Goal: Task Accomplishment & Management: Use online tool/utility

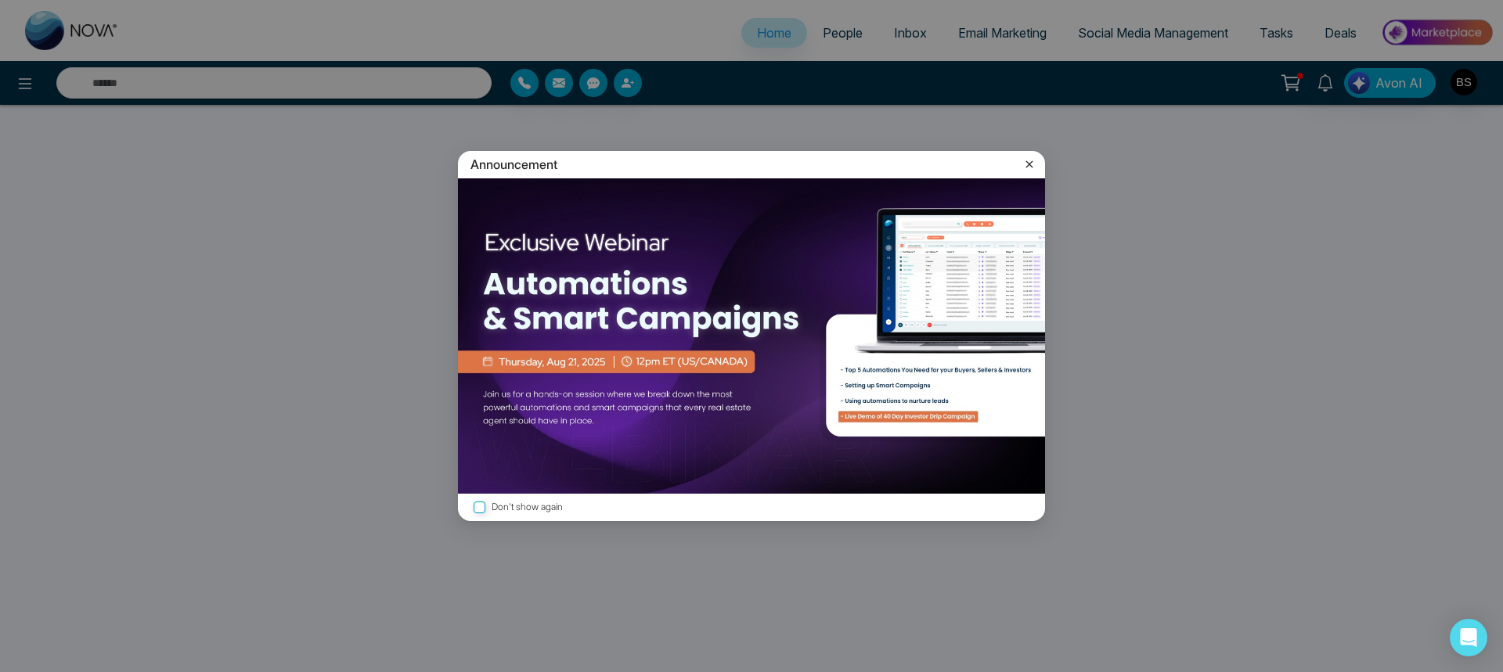
select select "*"
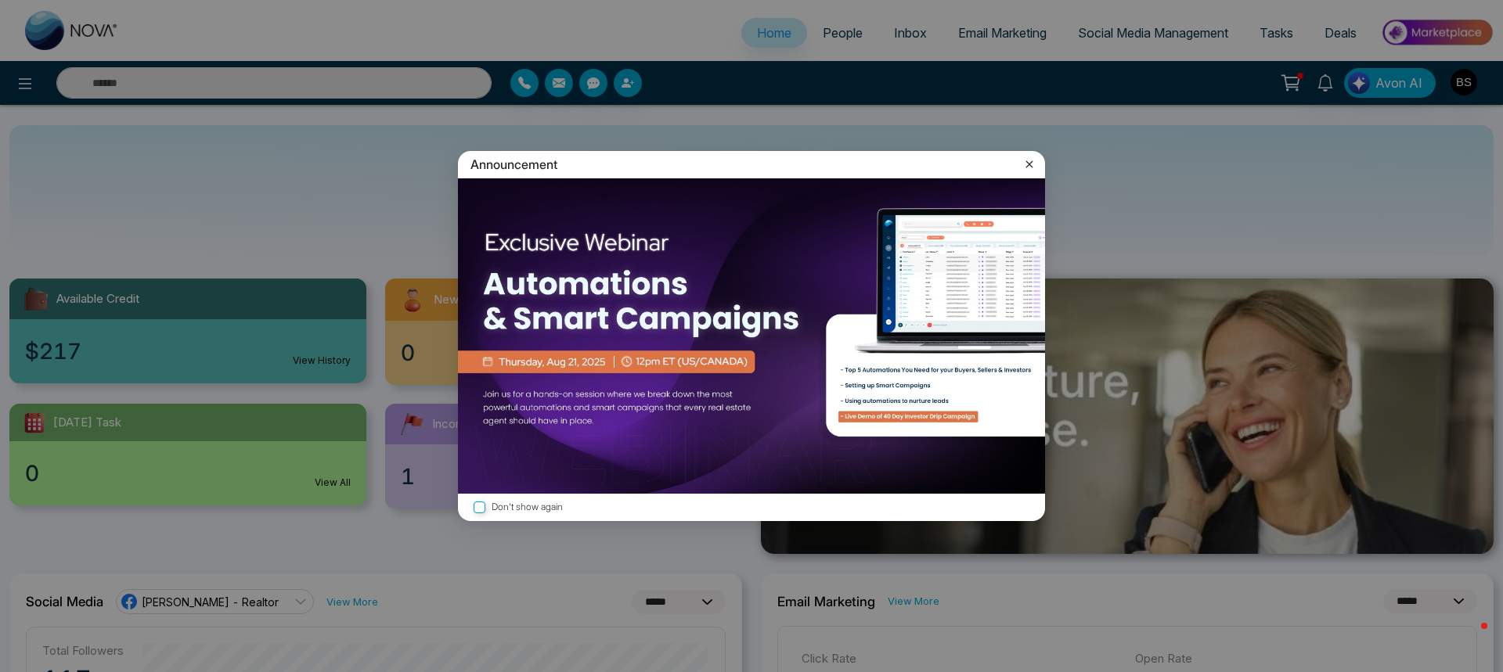
click at [993, 33] on div "Announcement Don't show again" at bounding box center [751, 336] width 1503 height 672
click at [1000, 34] on div "Announcement Don't show again" at bounding box center [751, 336] width 1503 height 672
click at [1029, 160] on icon at bounding box center [1030, 165] width 16 height 16
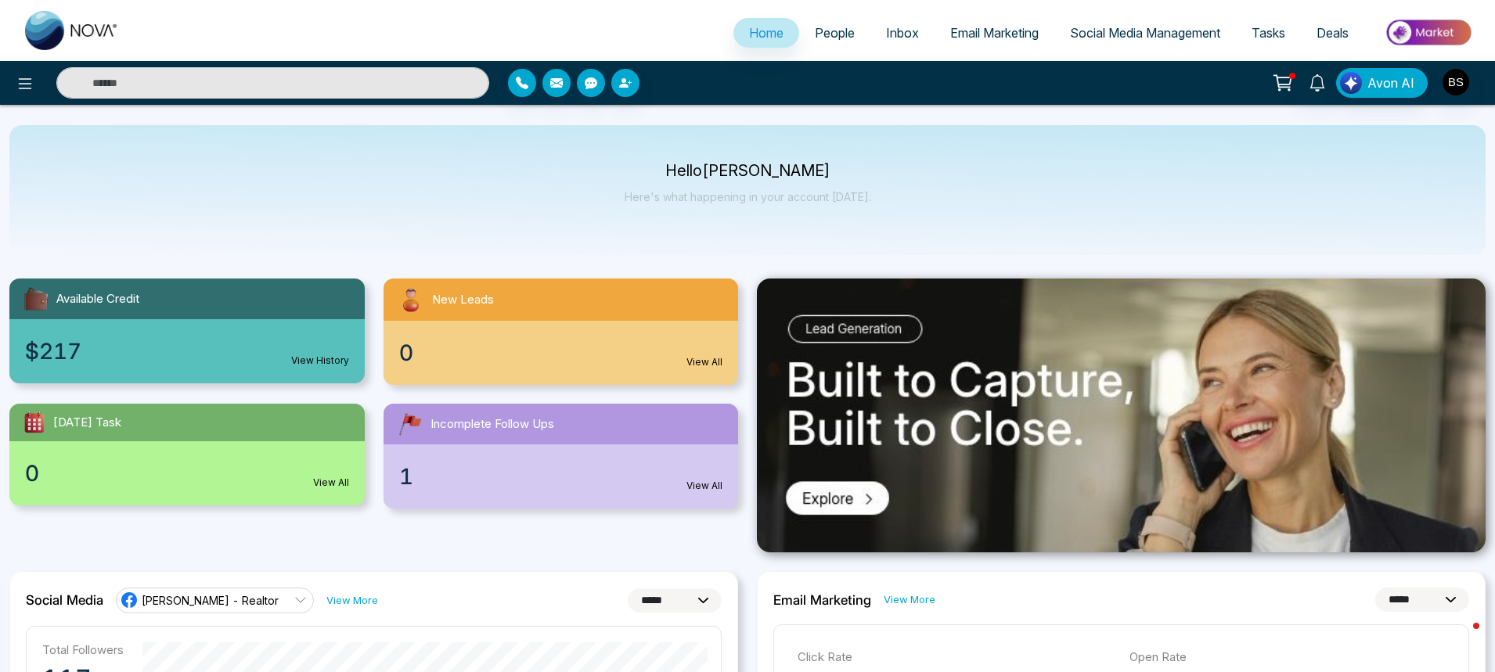
click at [989, 30] on span "Email Marketing" at bounding box center [994, 33] width 88 height 16
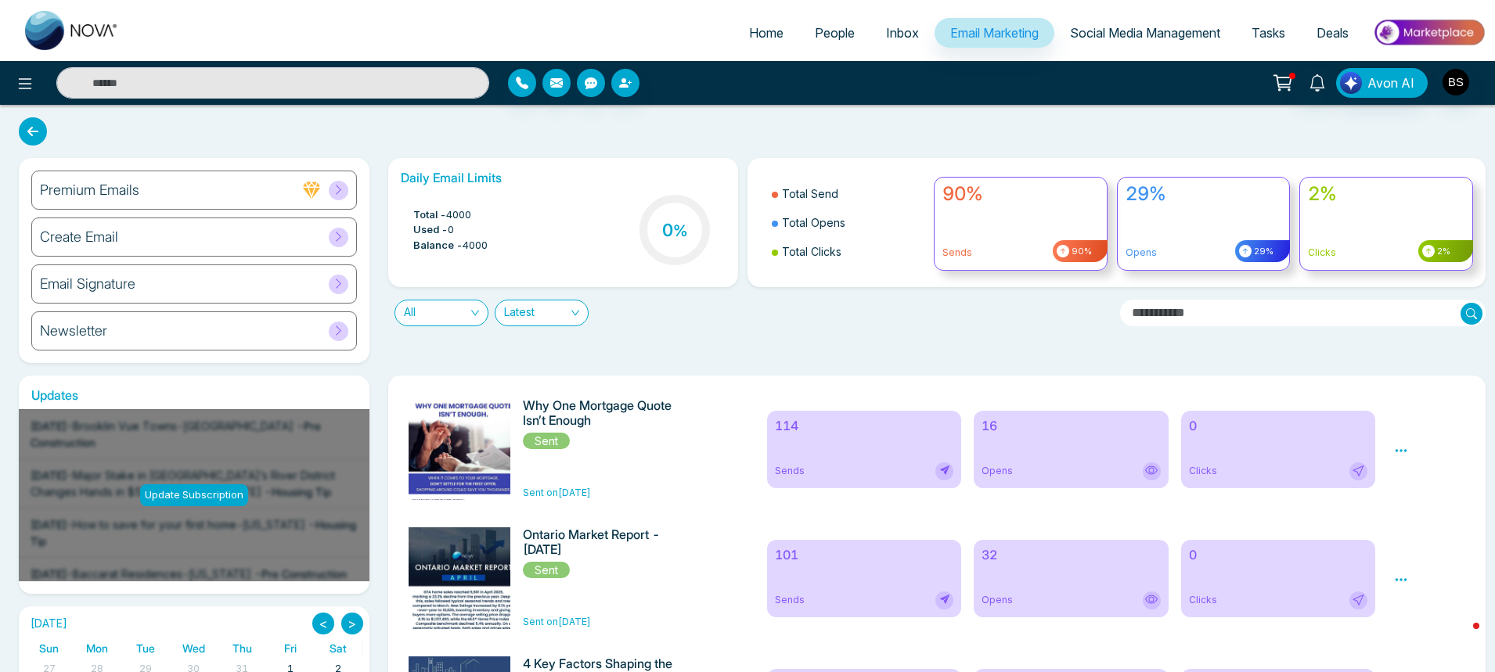
click at [223, 502] on div "Update Subscription" at bounding box center [194, 496] width 108 height 22
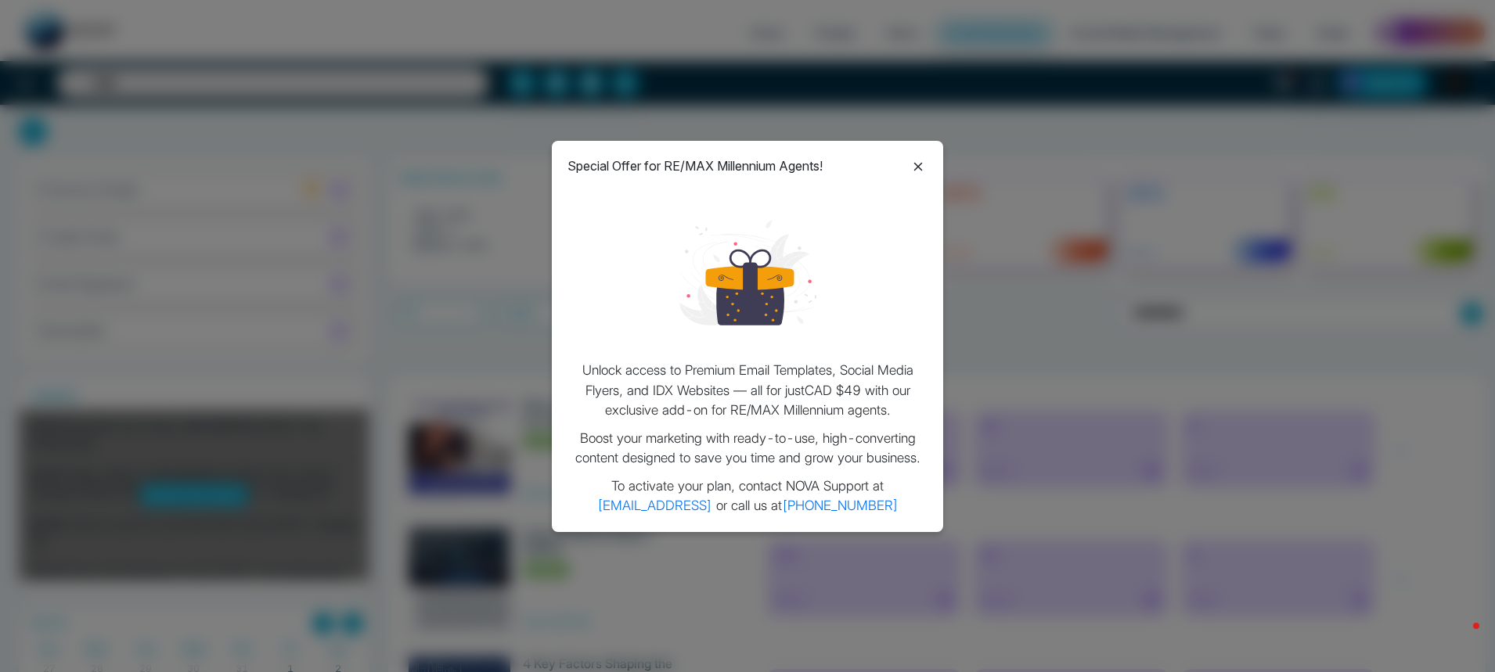
click at [917, 168] on icon at bounding box center [918, 167] width 9 height 9
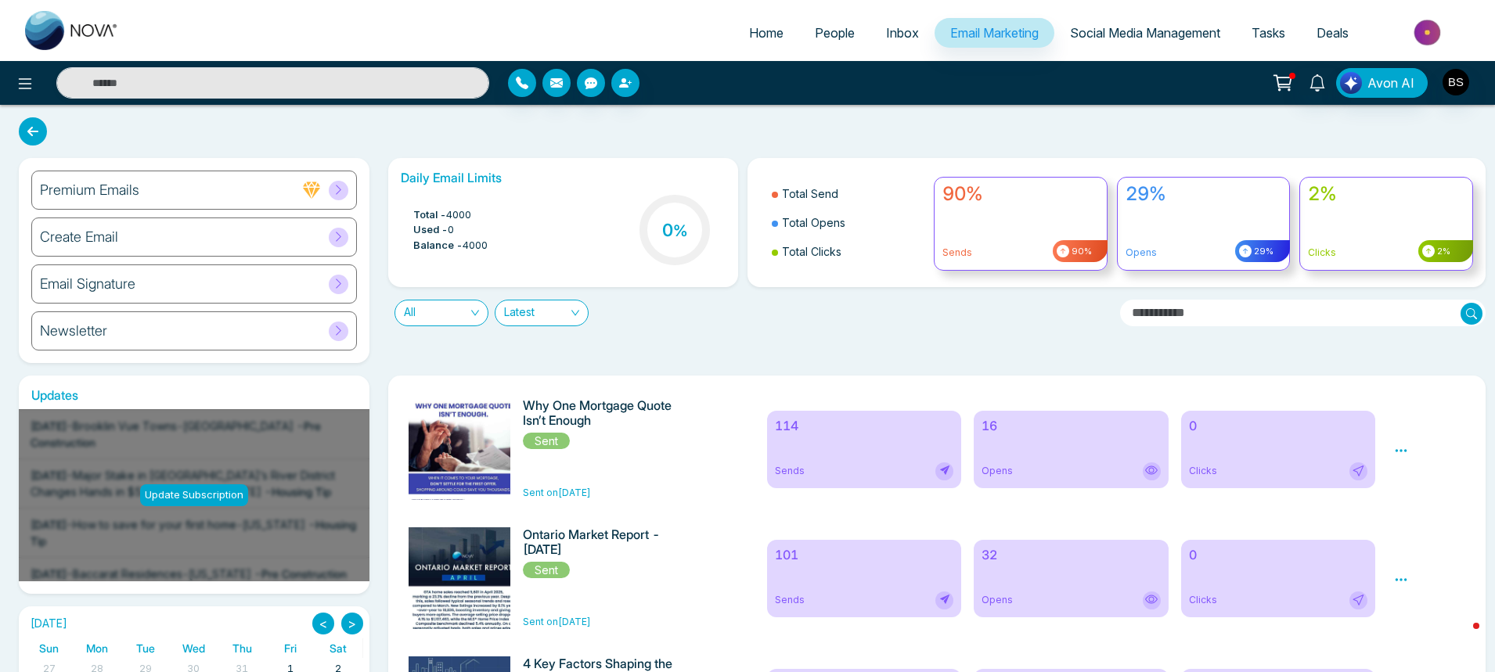
click at [335, 238] on icon at bounding box center [339, 237] width 12 height 12
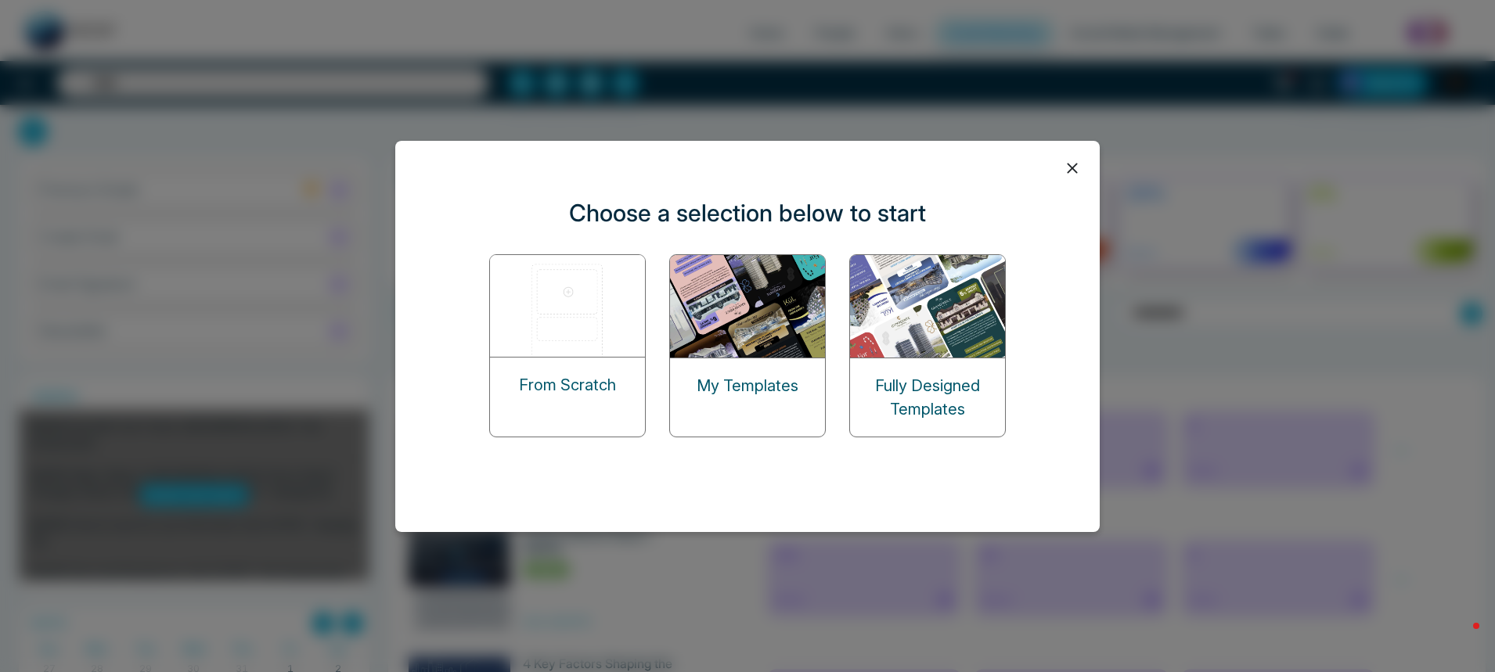
click at [278, 201] on div "Choose a selection below to start From Scratch My Templates Fully Designed Temp…" at bounding box center [747, 336] width 1495 height 672
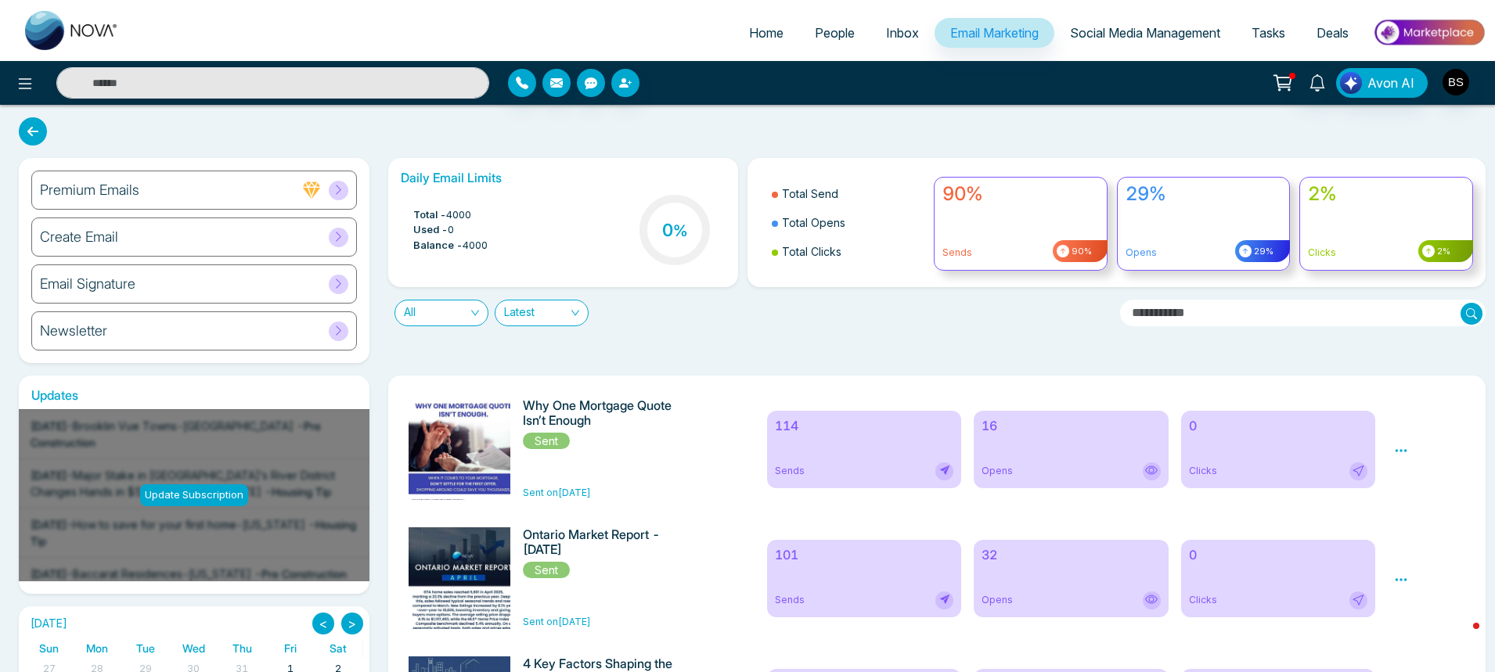
click at [348, 189] on span at bounding box center [339, 191] width 20 height 20
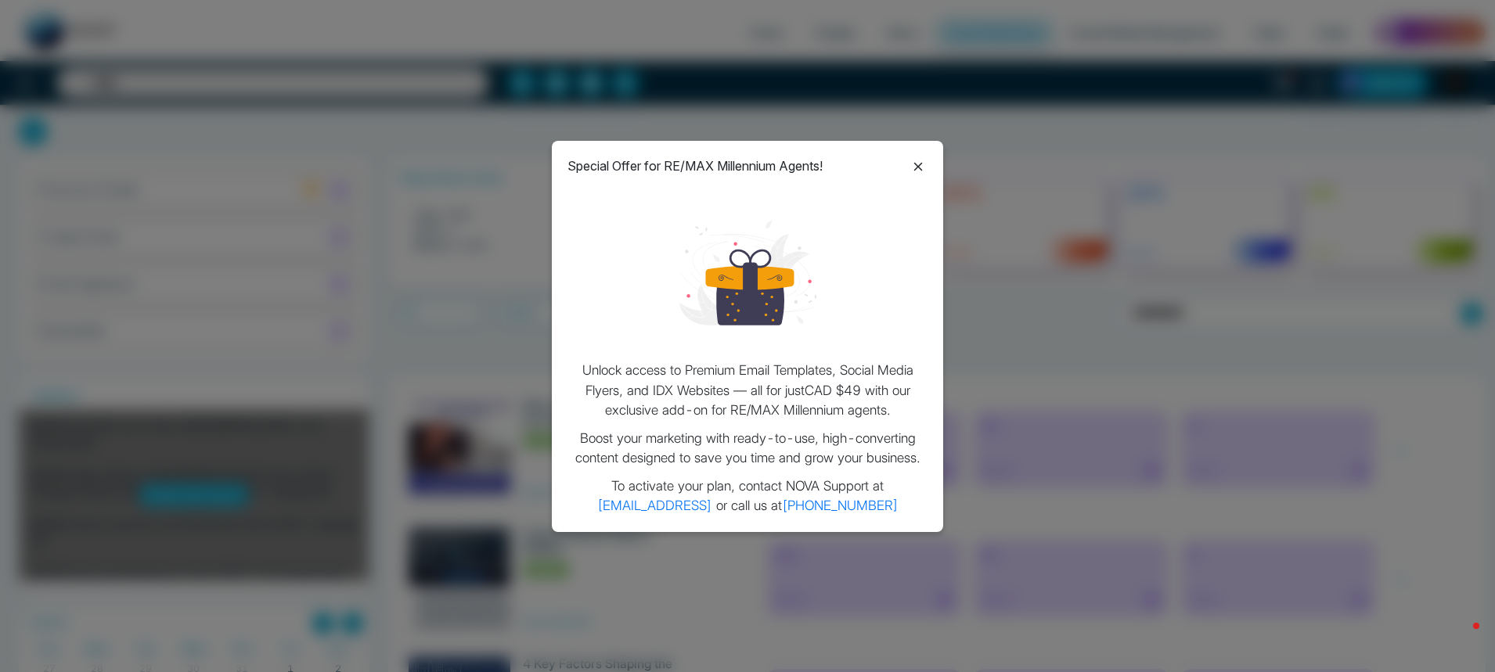
click at [915, 165] on icon at bounding box center [918, 166] width 19 height 19
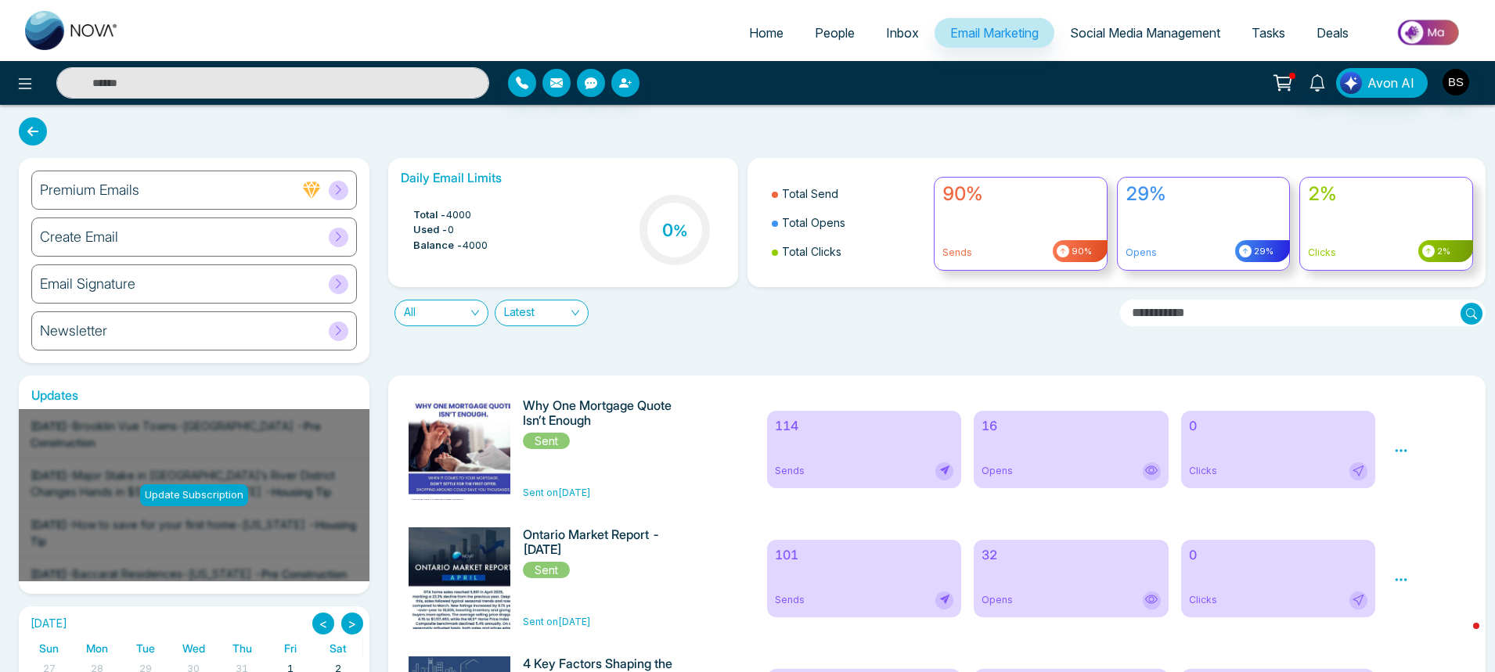
click at [474, 315] on span "All" at bounding box center [441, 313] width 75 height 25
click at [552, 310] on span "Latest" at bounding box center [541, 313] width 75 height 25
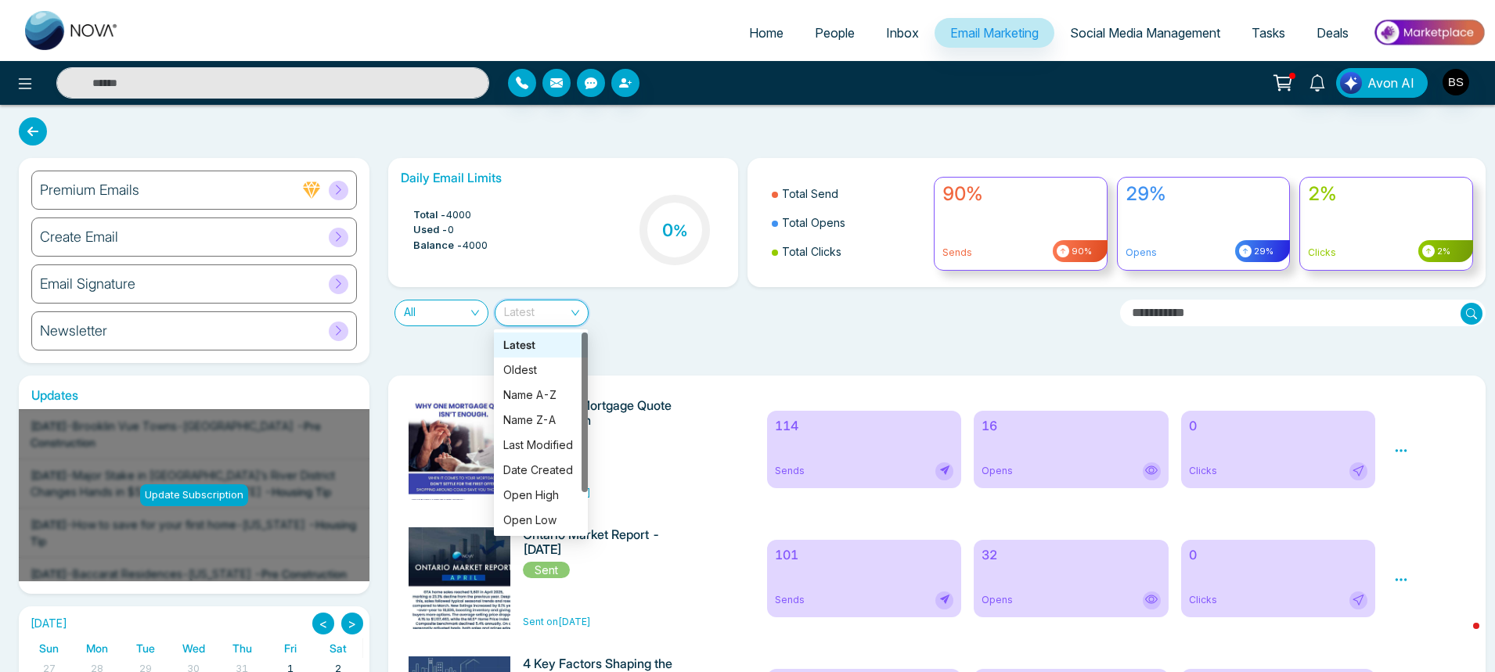
click at [544, 338] on body "Home People Inbox Email Marketing Social Media Management Tasks Deals Avon AI P…" at bounding box center [747, 336] width 1495 height 672
click at [541, 341] on div "Latest" at bounding box center [540, 345] width 75 height 17
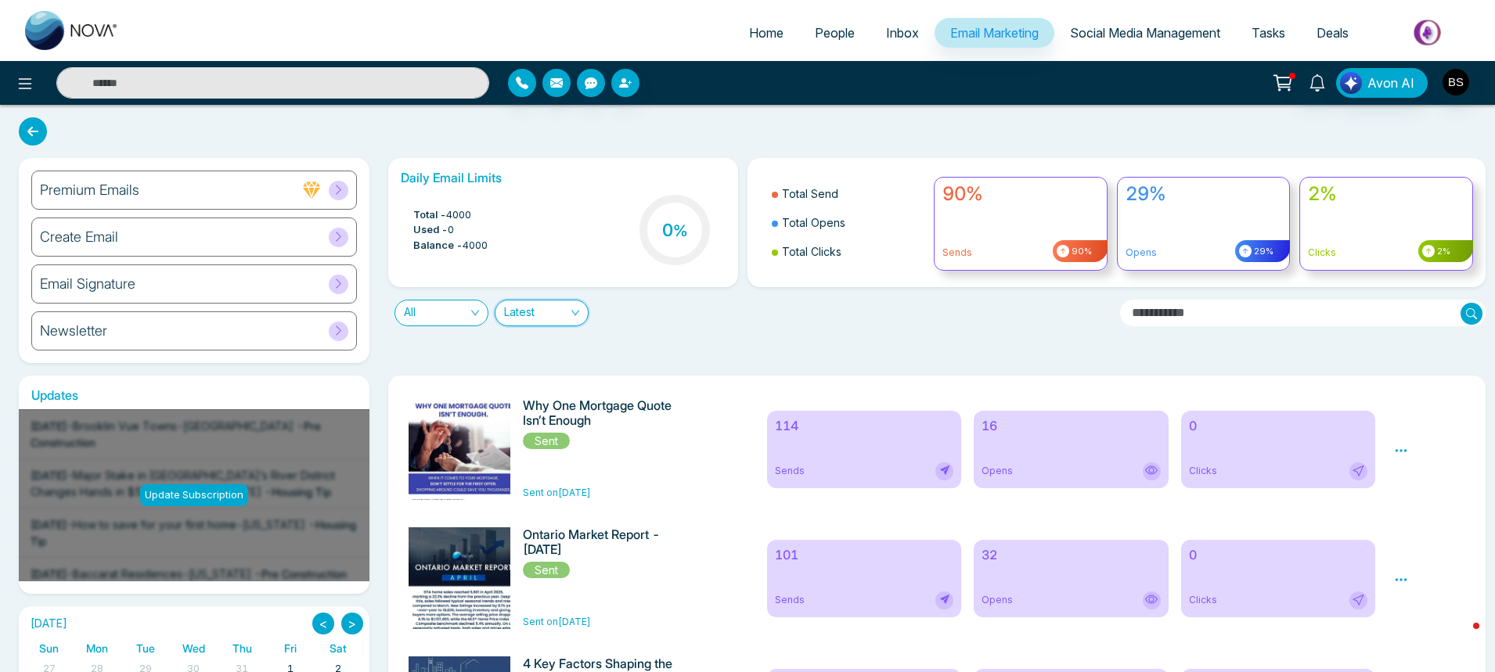
click at [536, 348] on div "Daily Email Limits Total - 4000 Used - 0 Balance - 4000 0 % Total Send Total Op…" at bounding box center [933, 260] width 1108 height 205
click at [766, 38] on span "Home" at bounding box center [766, 33] width 34 height 16
select select "*"
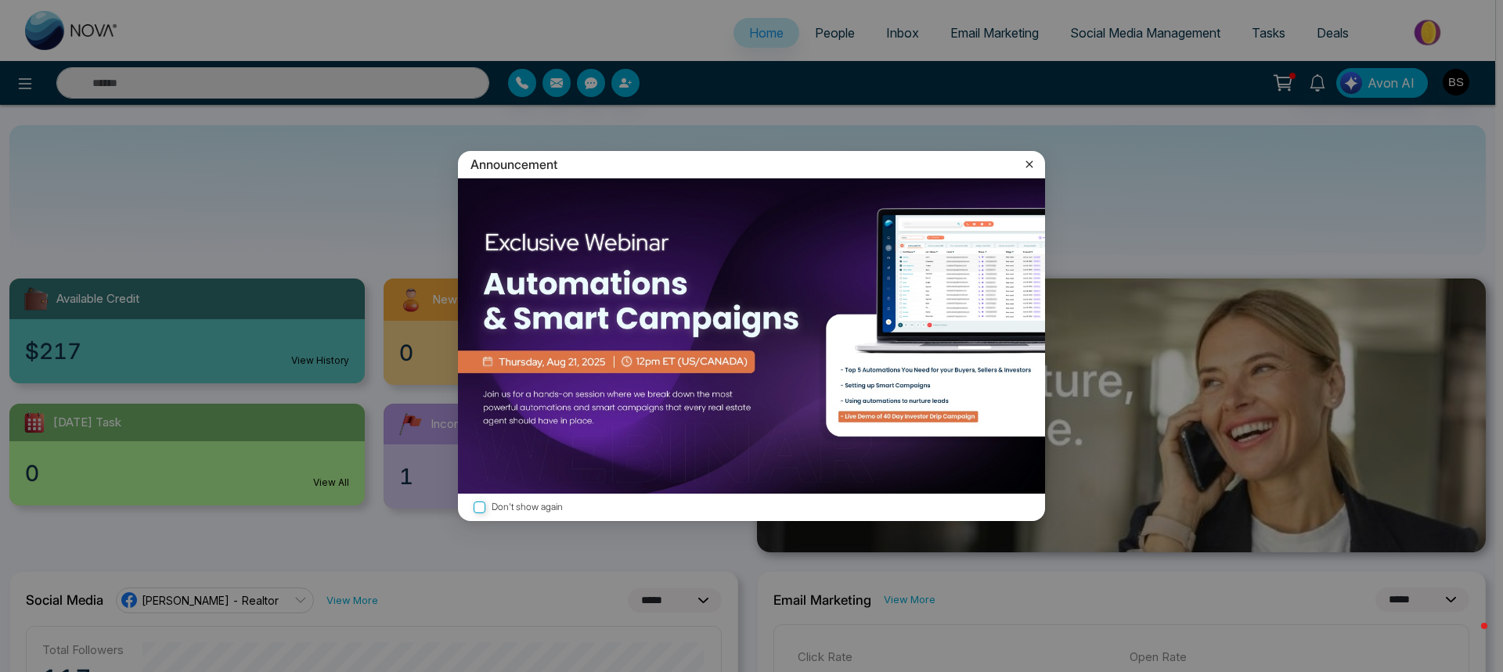
click at [1032, 162] on icon at bounding box center [1029, 163] width 7 height 7
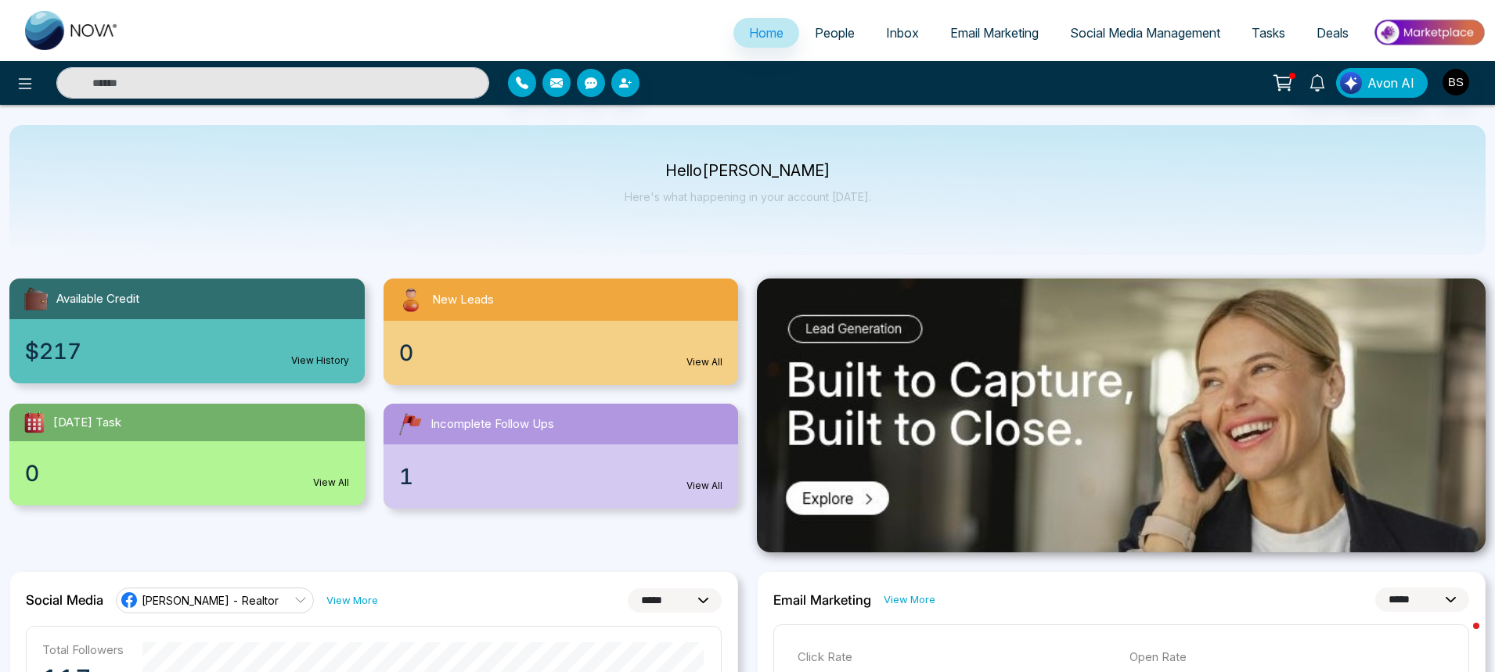
click at [696, 486] on link "View All" at bounding box center [705, 486] width 36 height 14
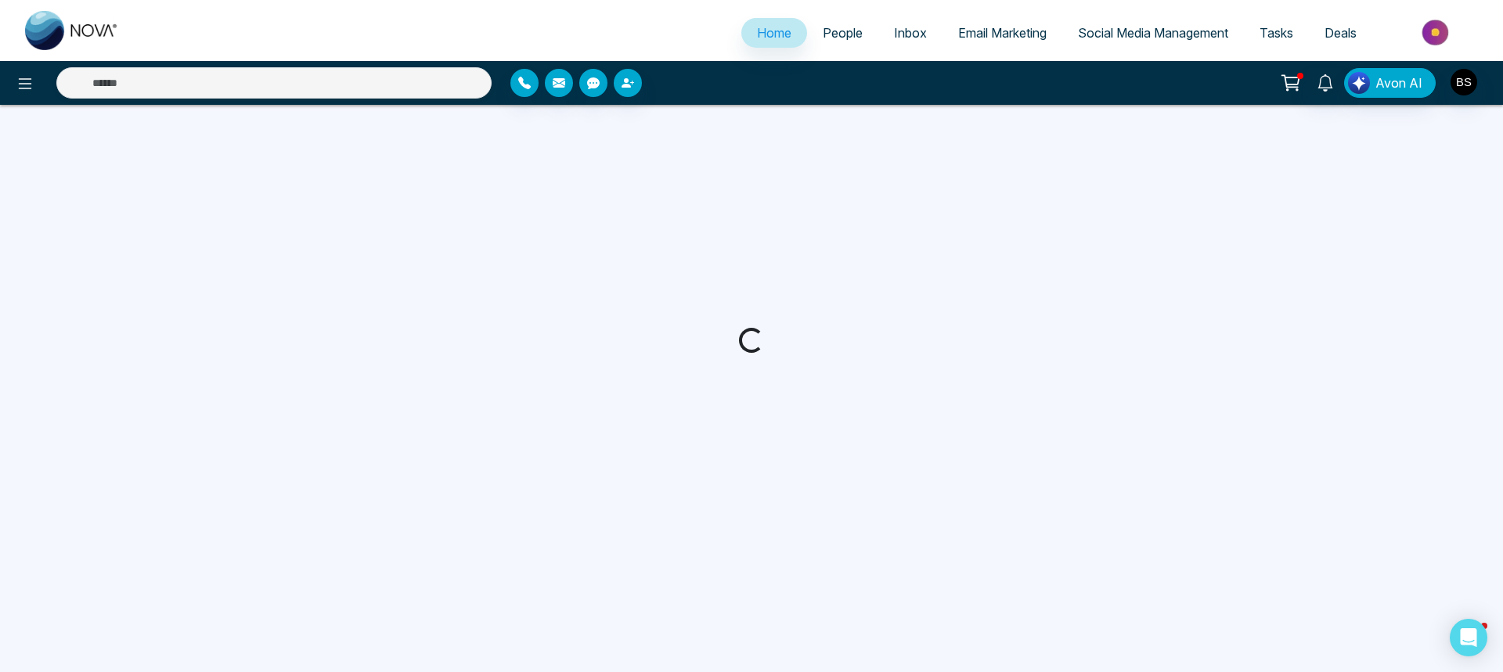
select select "*"
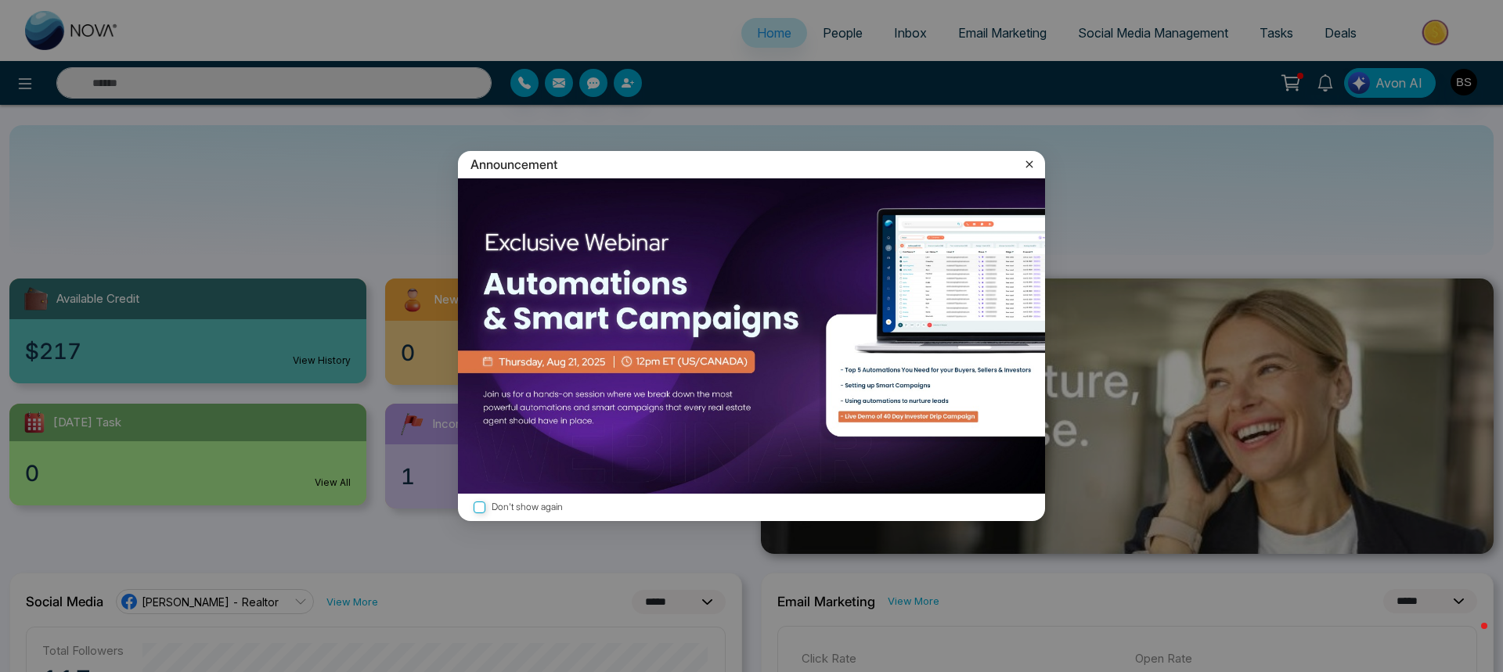
drag, startPoint x: 1028, startPoint y: 163, endPoint x: 909, endPoint y: 156, distance: 119.2
click at [1028, 163] on icon at bounding box center [1029, 163] width 7 height 7
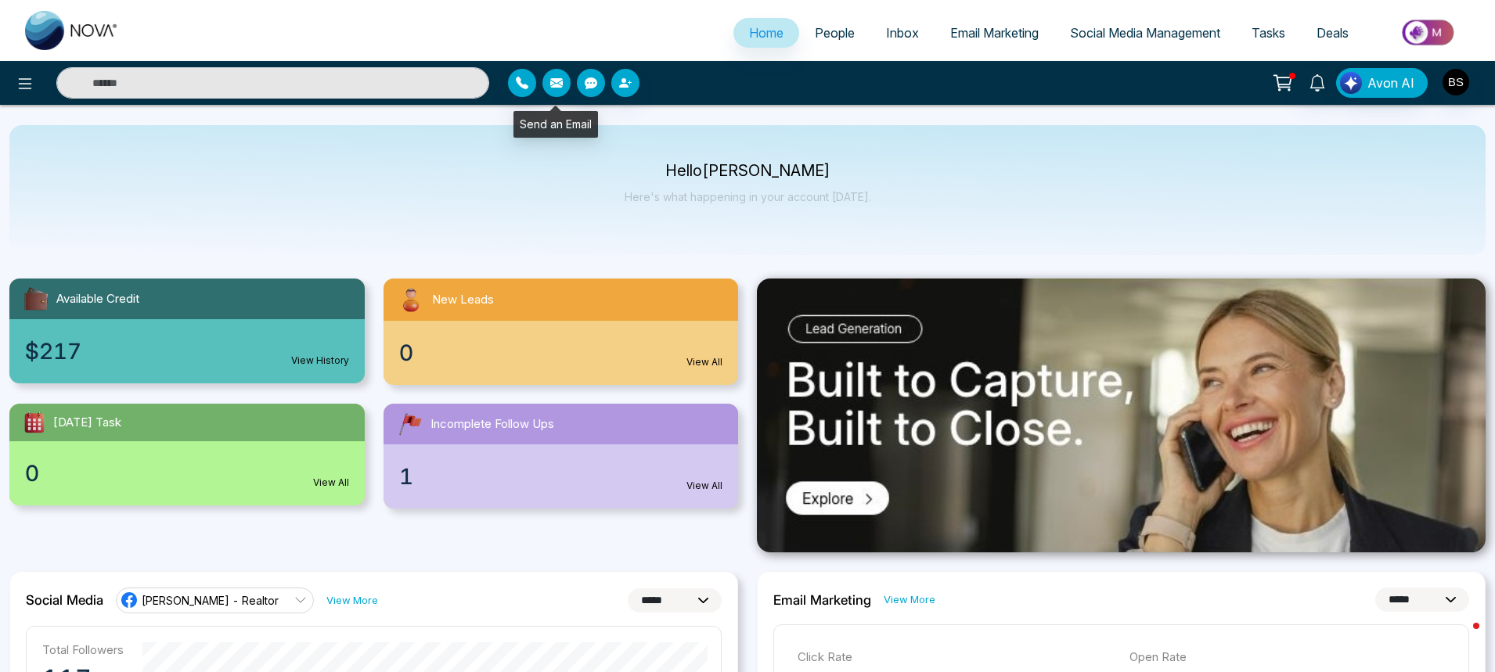
click at [557, 84] on icon "button" at bounding box center [556, 83] width 13 height 13
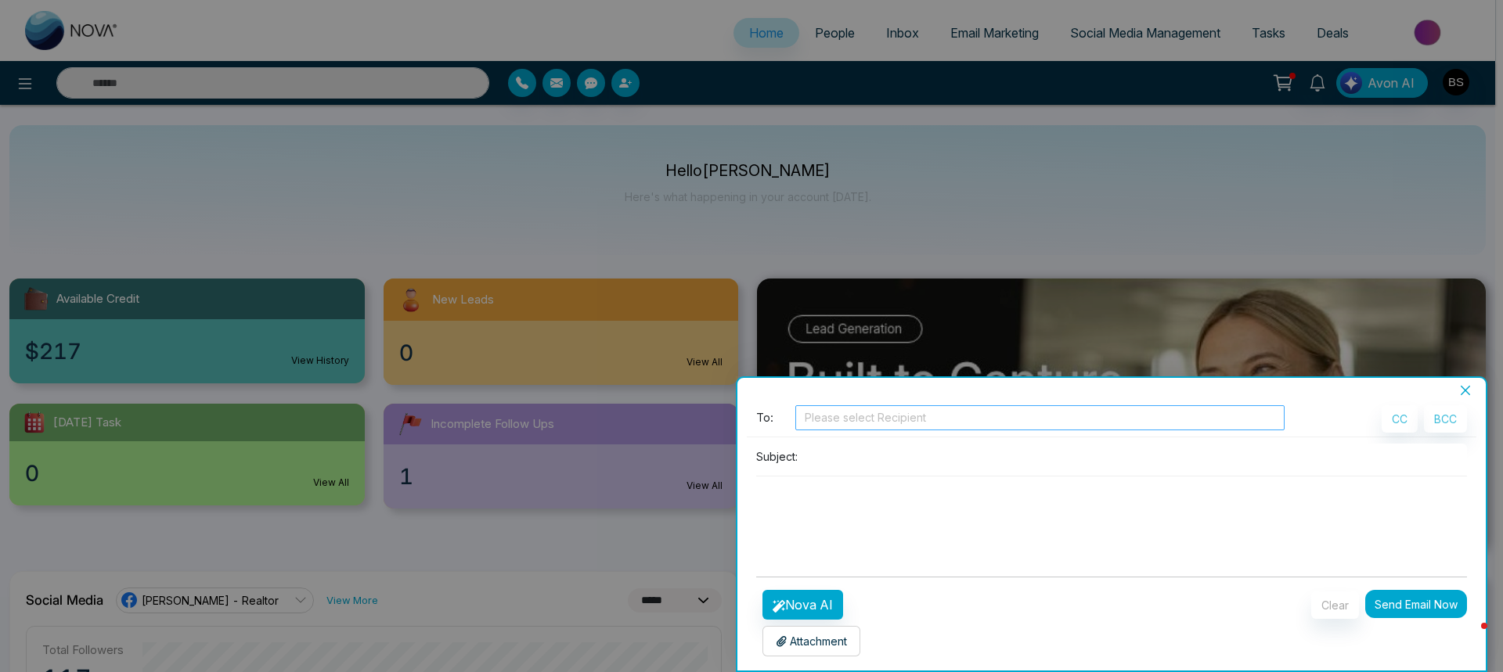
click at [861, 418] on div at bounding box center [1039, 418] width 481 height 19
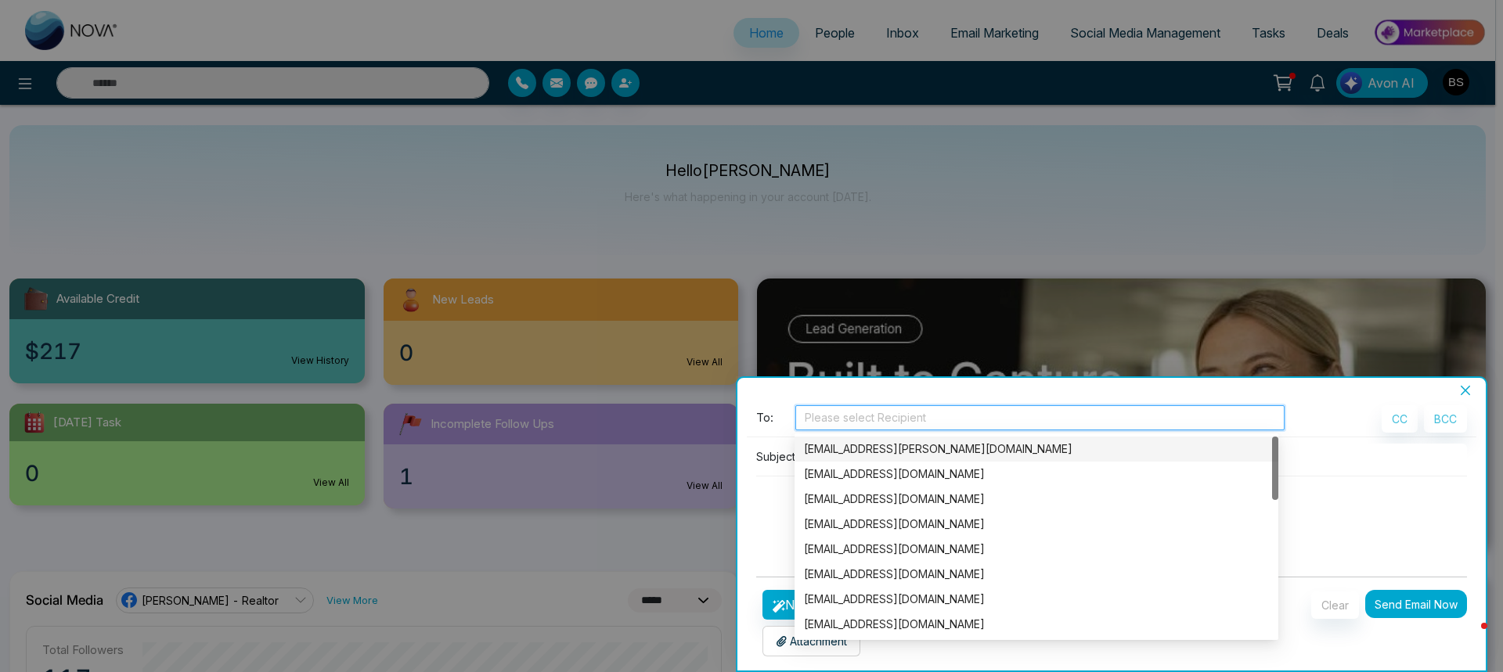
click at [861, 418] on div at bounding box center [1039, 418] width 481 height 19
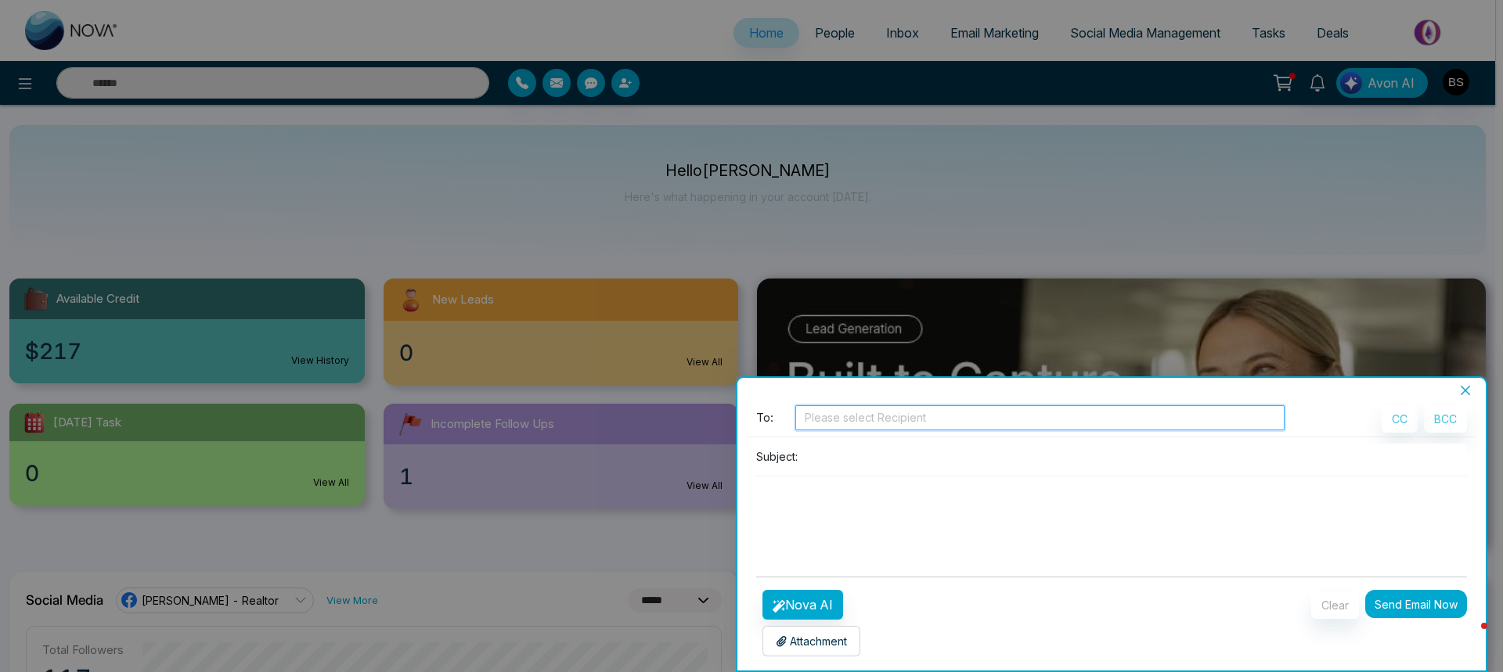
click at [1464, 394] on icon "close" at bounding box center [1465, 390] width 13 height 13
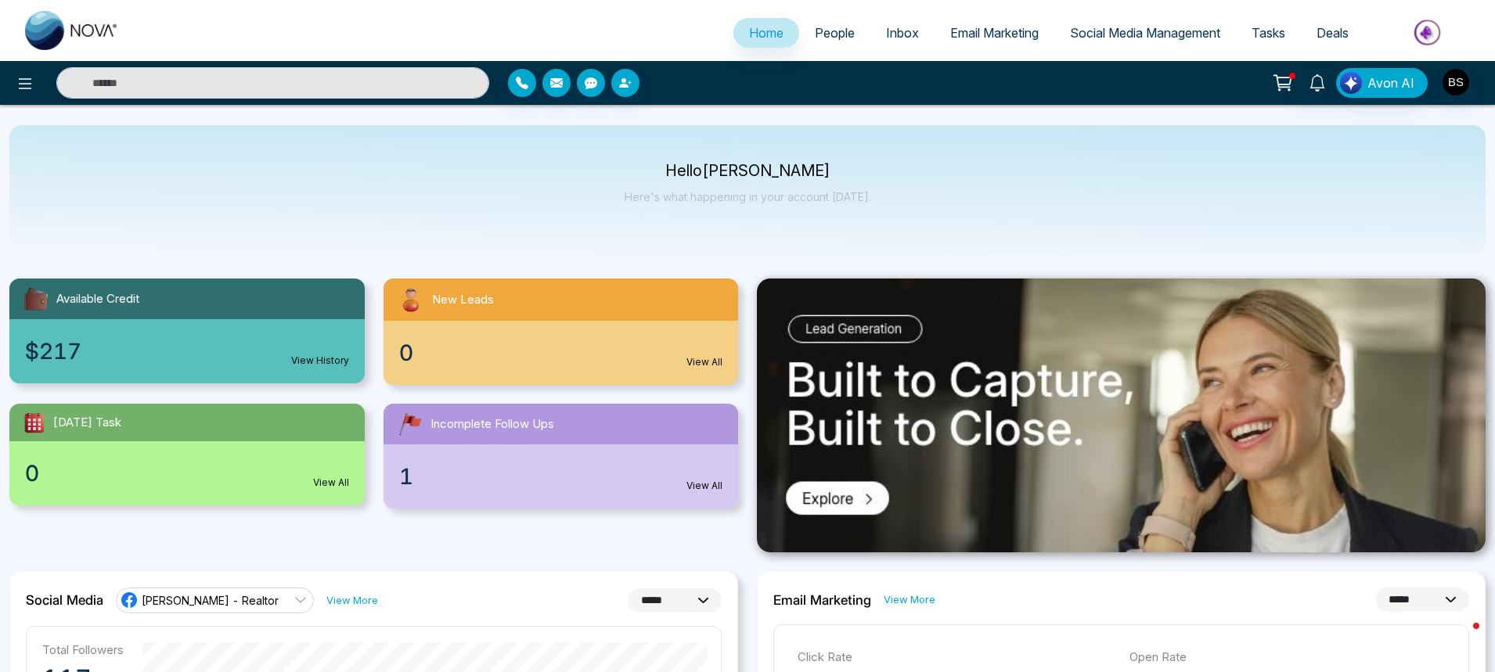
click at [985, 31] on span "Email Marketing" at bounding box center [994, 33] width 88 height 16
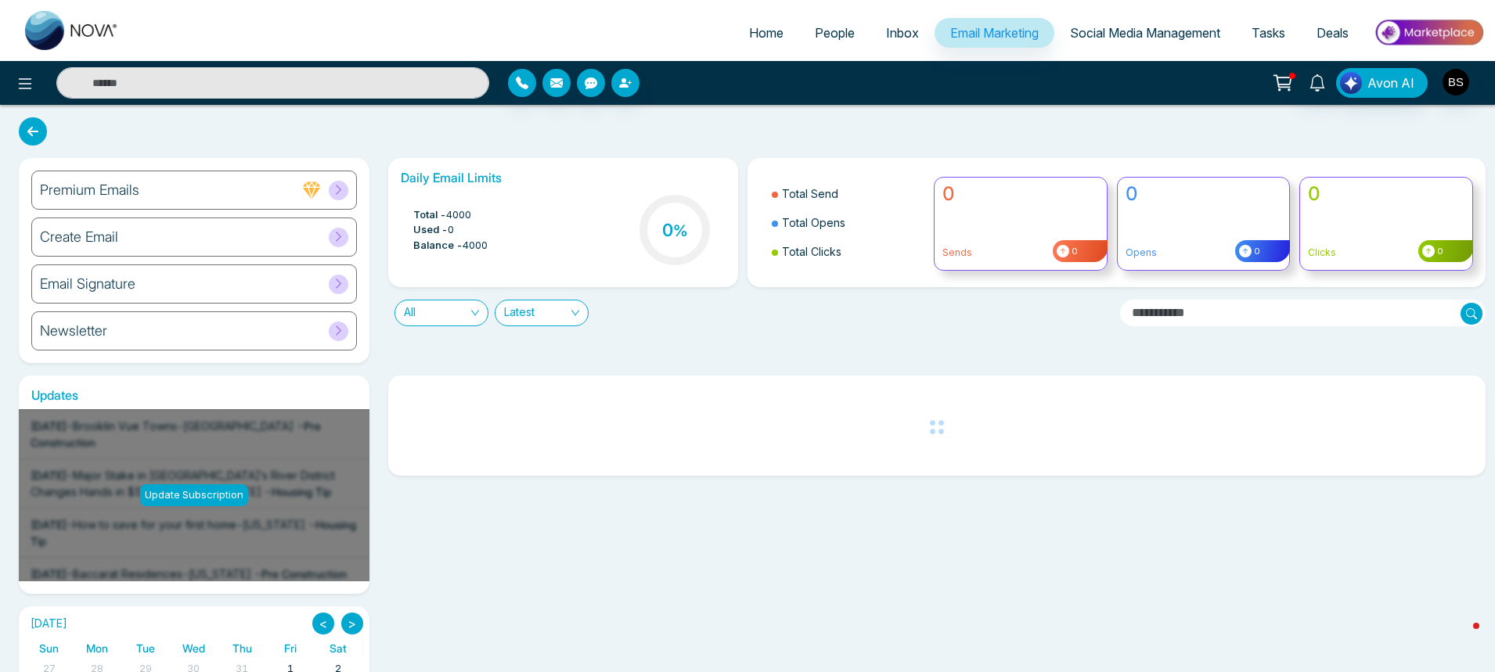
click at [344, 236] on span at bounding box center [339, 238] width 20 height 20
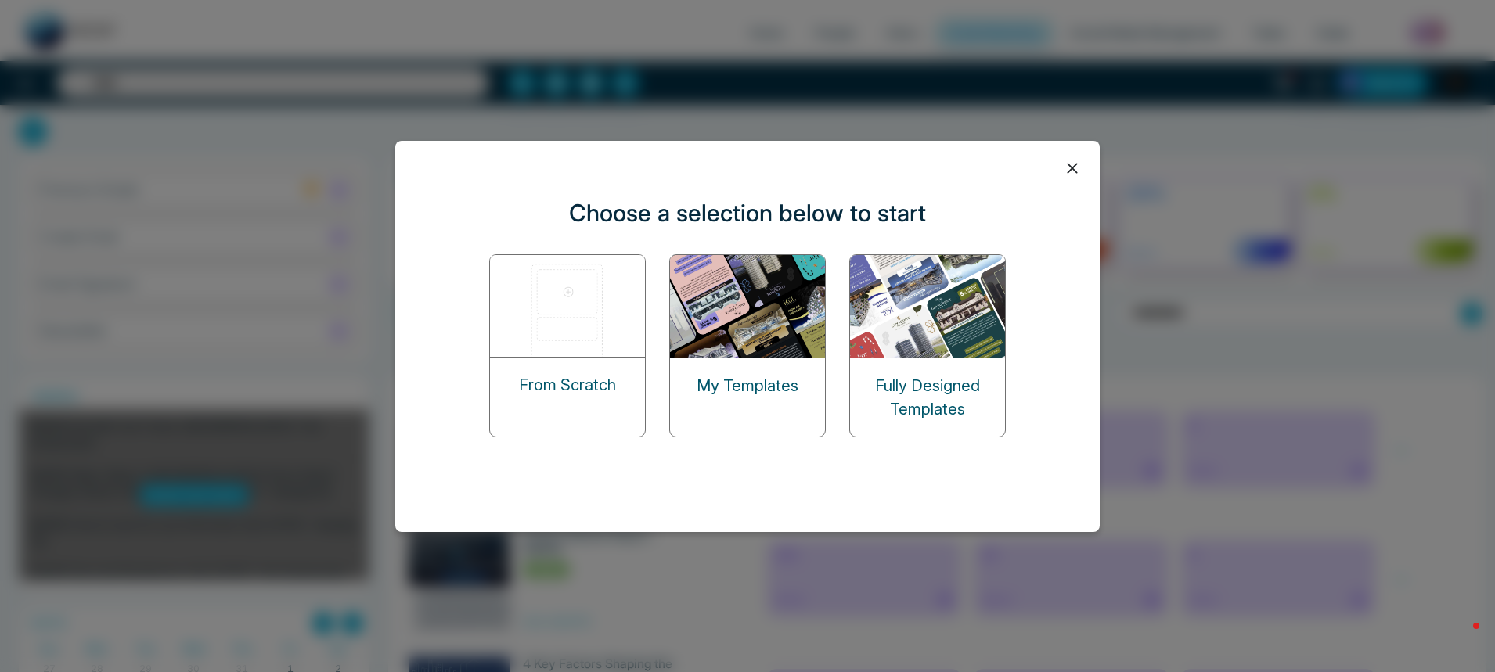
click at [744, 326] on img at bounding box center [748, 306] width 157 height 103
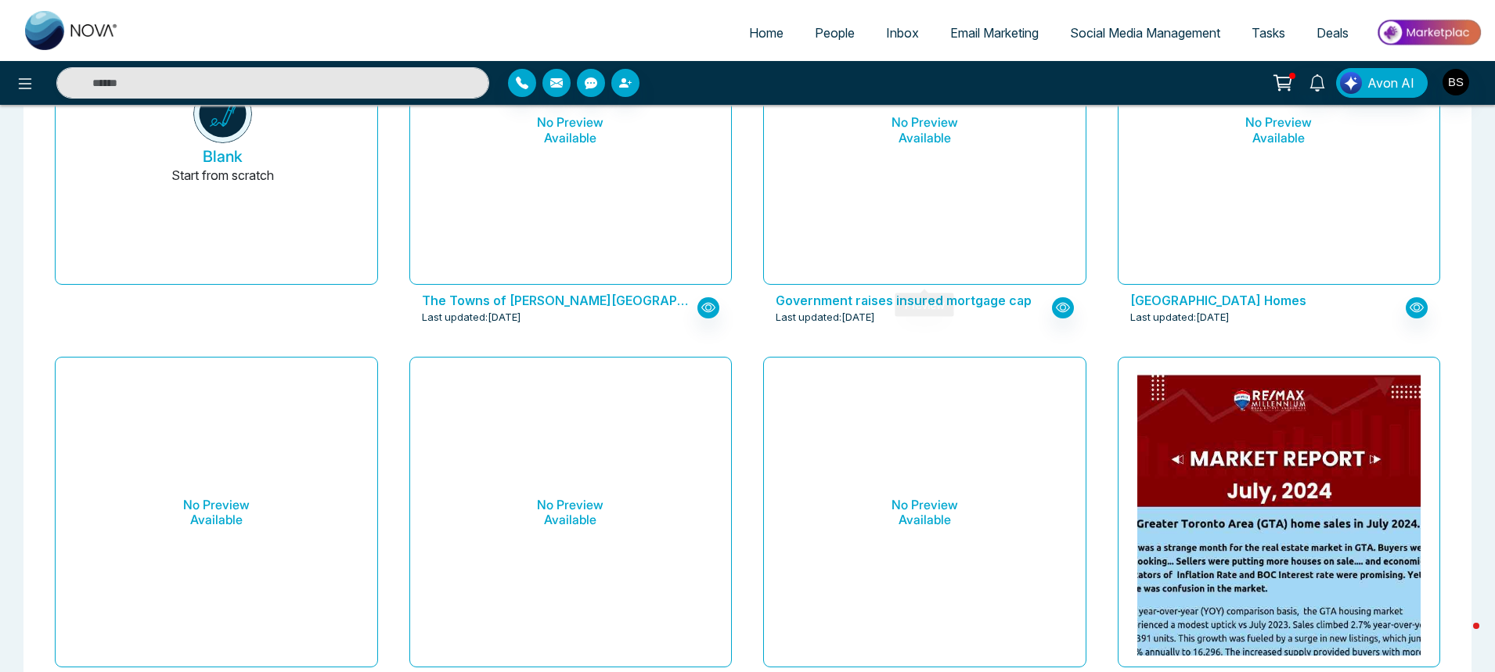
scroll to position [313, 0]
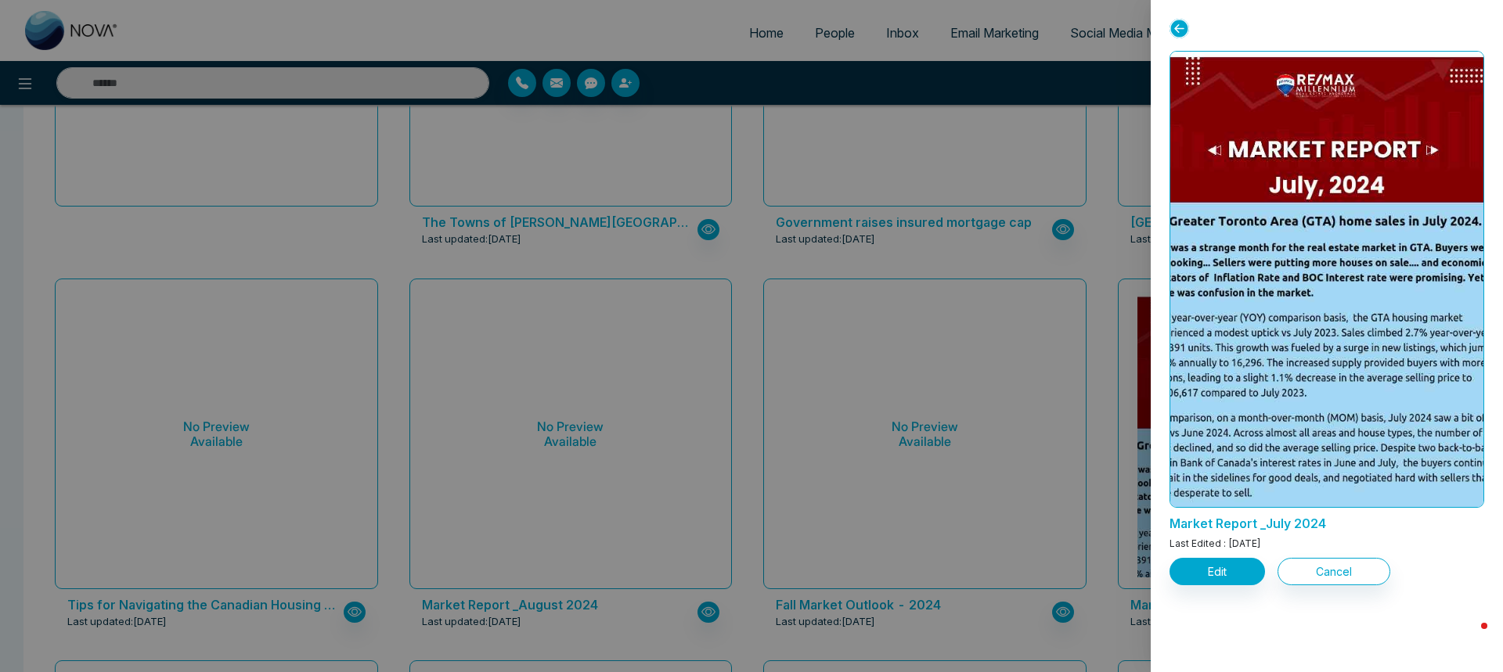
click at [1180, 30] on icon at bounding box center [1179, 29] width 20 height 20
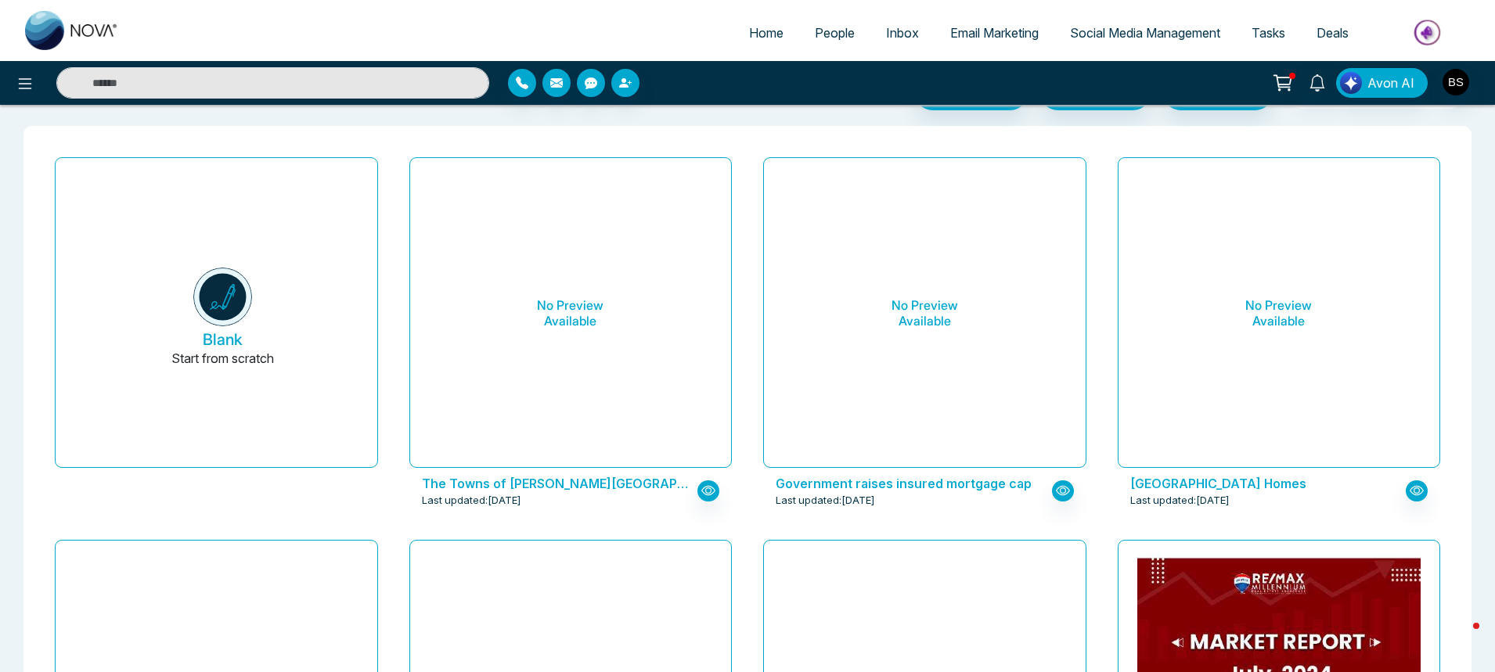
scroll to position [0, 0]
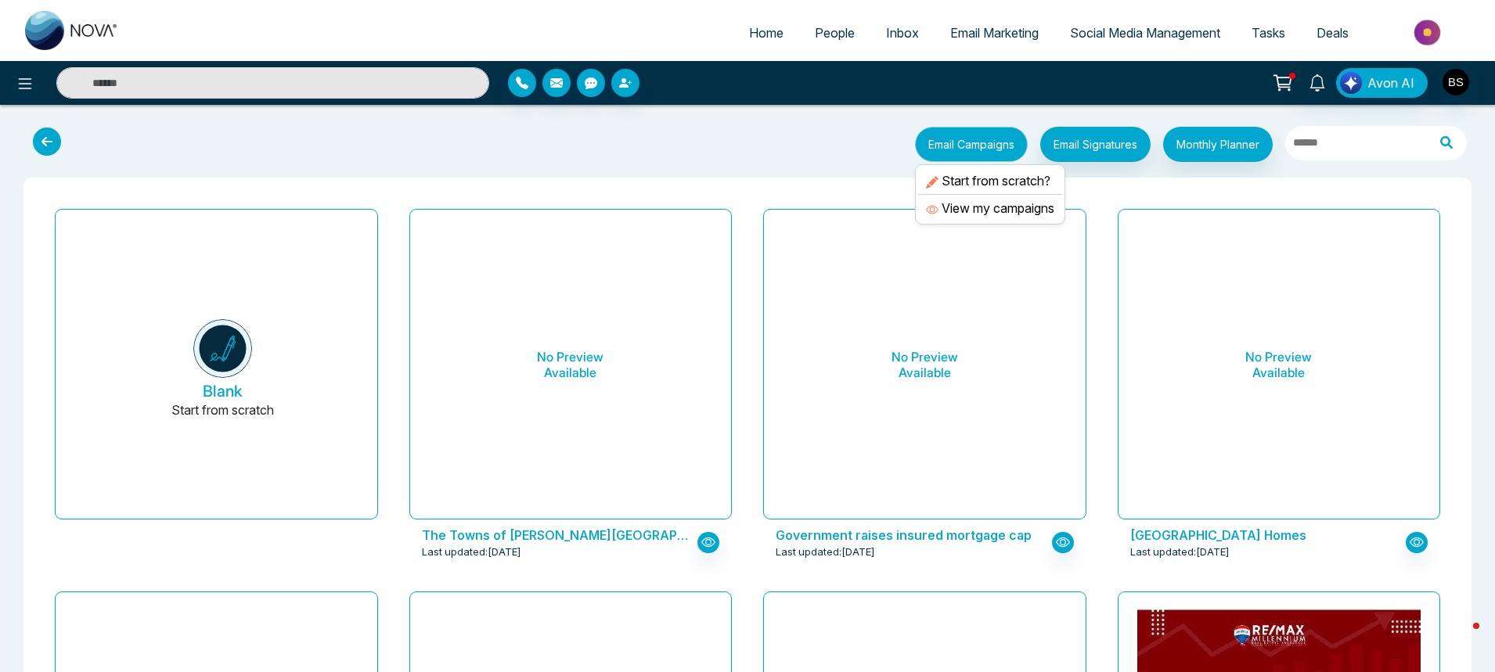
click at [1015, 152] on button "Email Campaigns" at bounding box center [971, 144] width 113 height 35
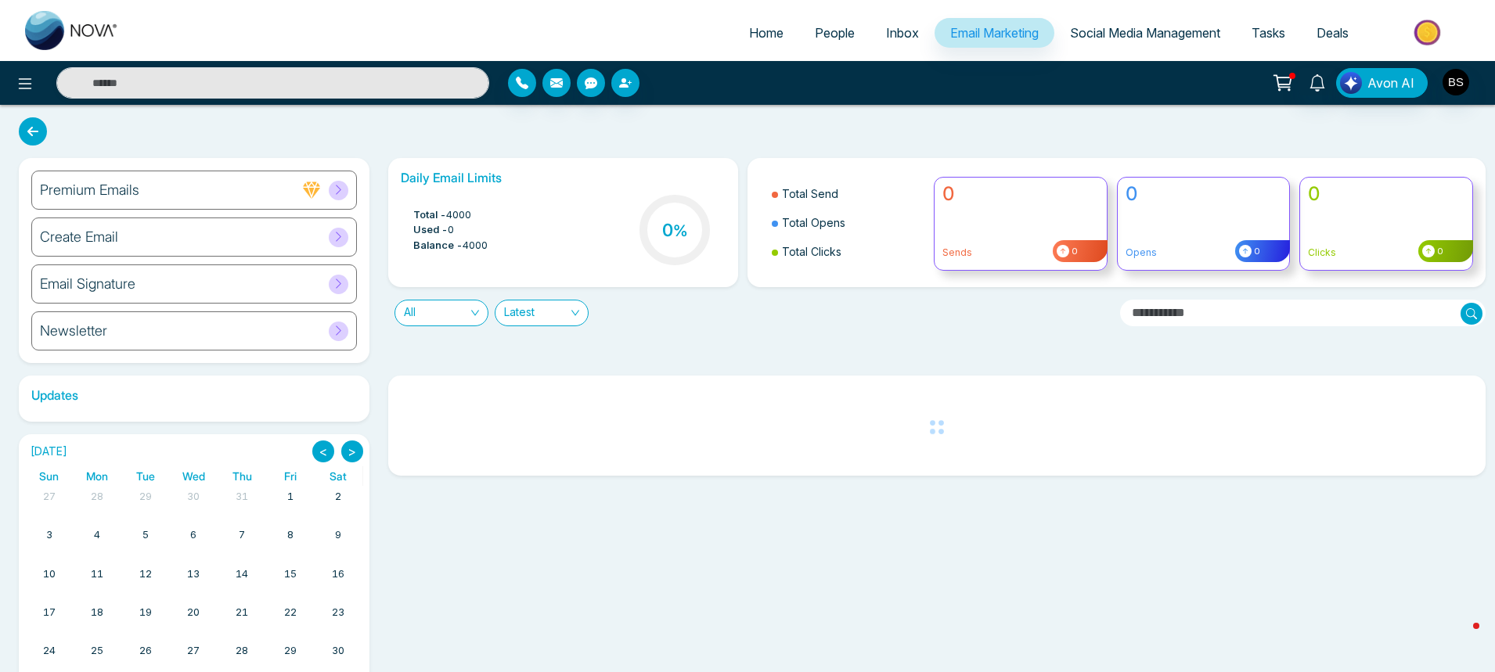
click at [481, 313] on div "All" at bounding box center [442, 313] width 94 height 27
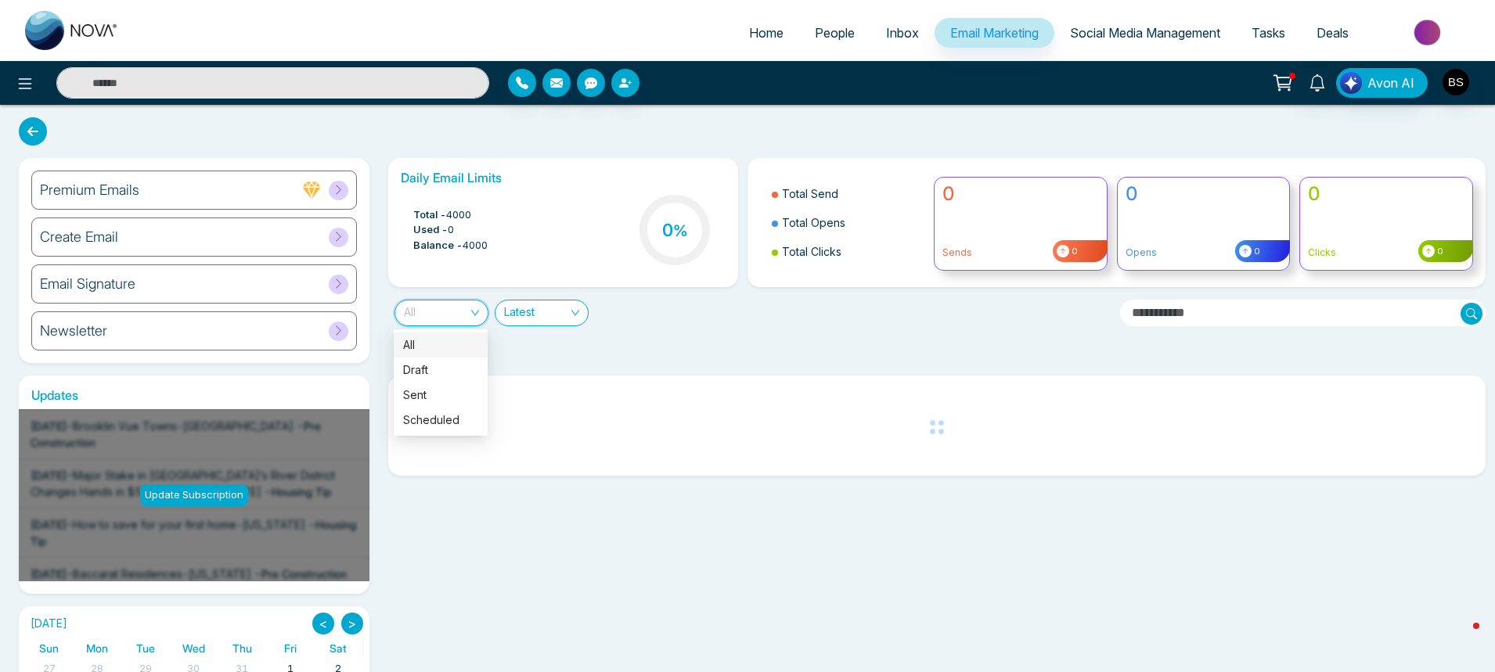
click at [481, 313] on div "All" at bounding box center [442, 313] width 94 height 27
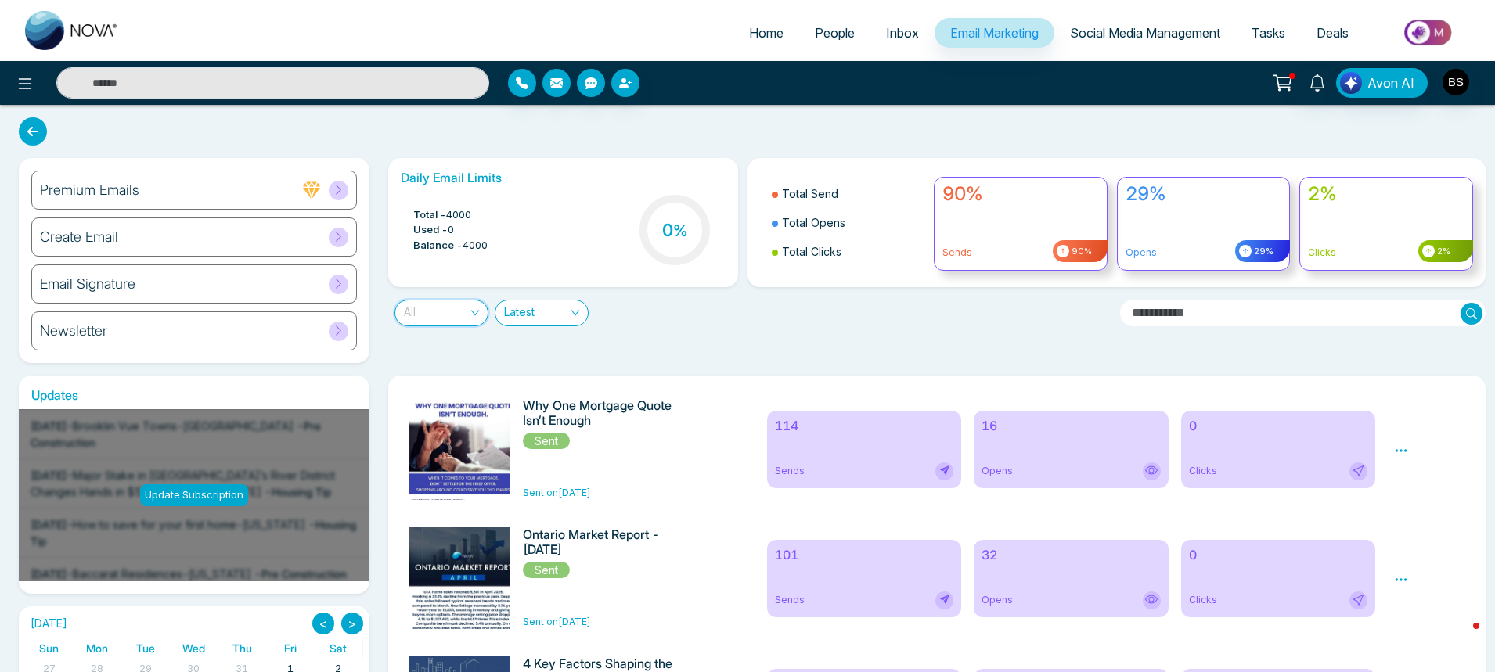
click at [481, 312] on div "All" at bounding box center [442, 313] width 94 height 27
click at [472, 314] on span "All" at bounding box center [441, 313] width 75 height 25
click at [24, 88] on icon at bounding box center [25, 83] width 19 height 19
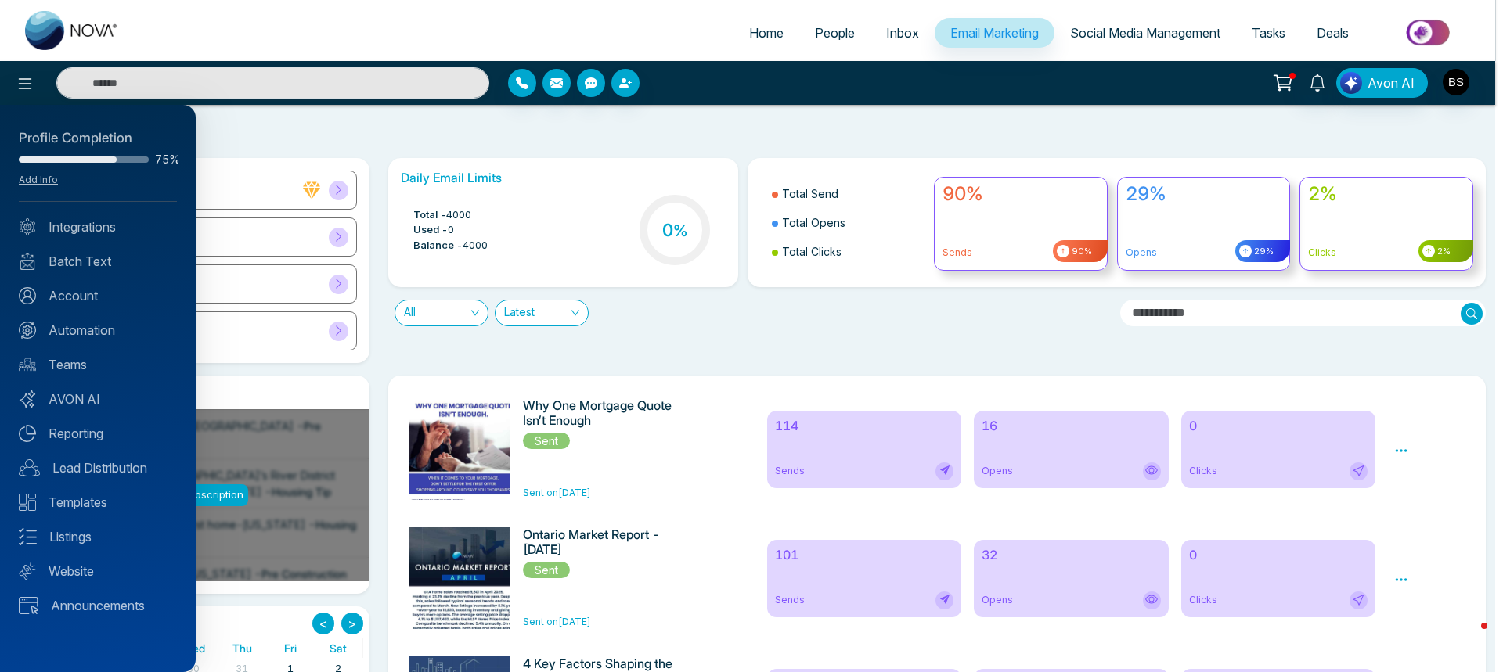
click at [50, 651] on div "Profile Completion 75% Add Info Integrations Batch Text Account Automation Team…" at bounding box center [98, 389] width 196 height 568
